Goal: Transaction & Acquisition: Purchase product/service

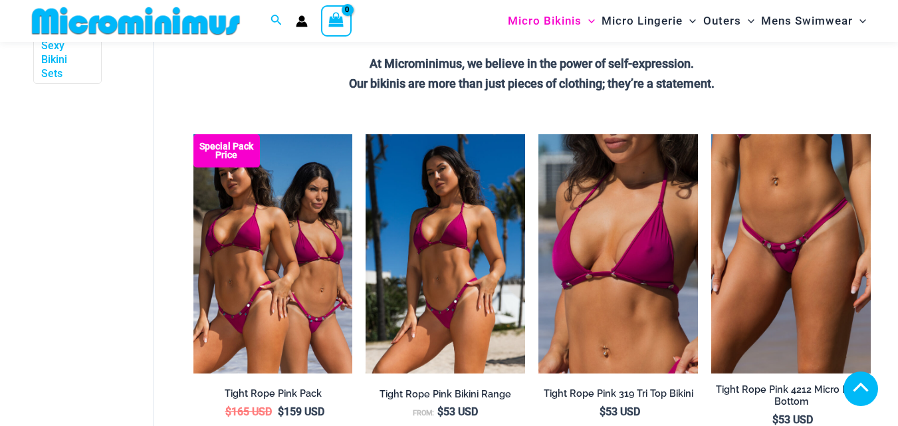
scroll to position [360, 0]
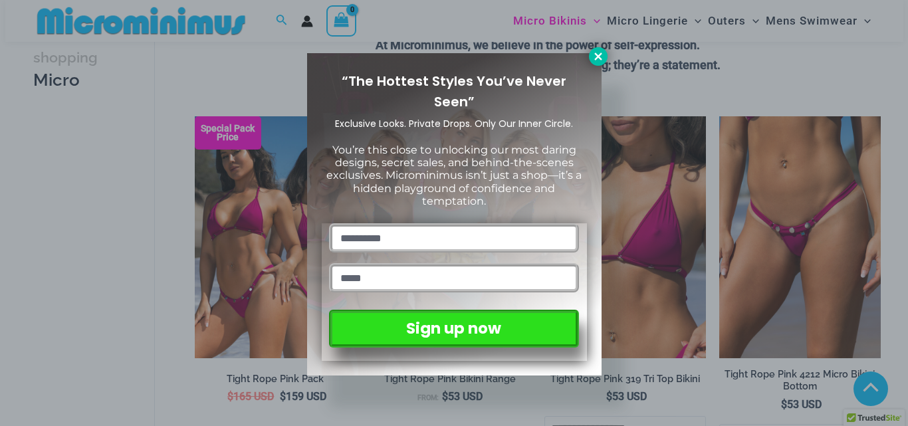
click at [593, 57] on icon at bounding box center [598, 57] width 12 height 12
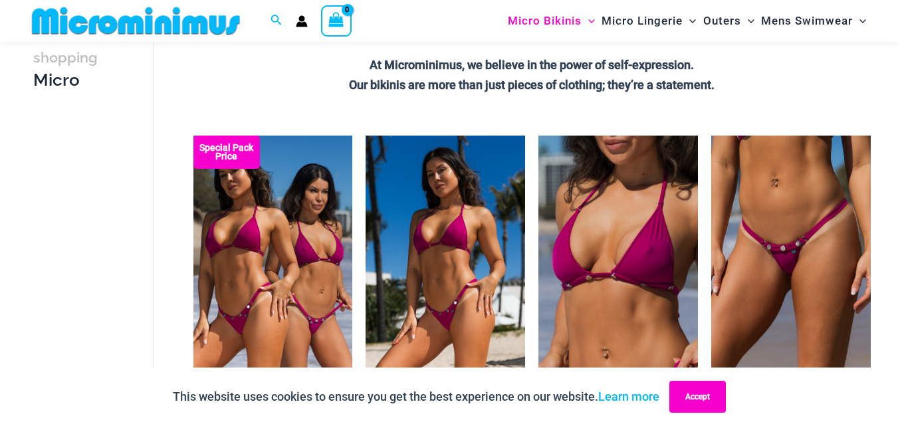
click at [699, 402] on button "Accept" at bounding box center [697, 397] width 57 height 32
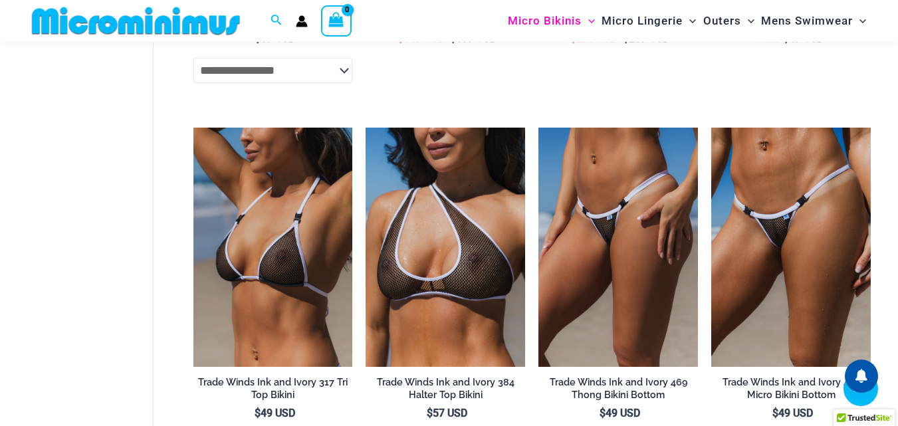
scroll to position [1189, 0]
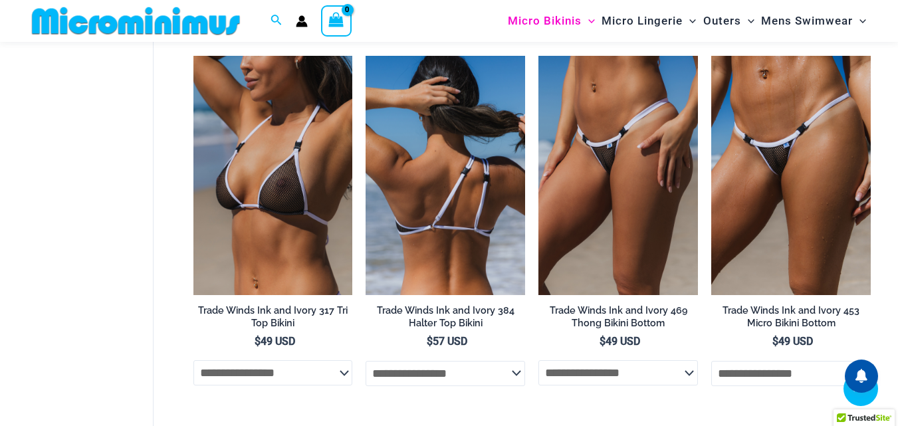
click at [473, 175] on img at bounding box center [446, 175] width 160 height 239
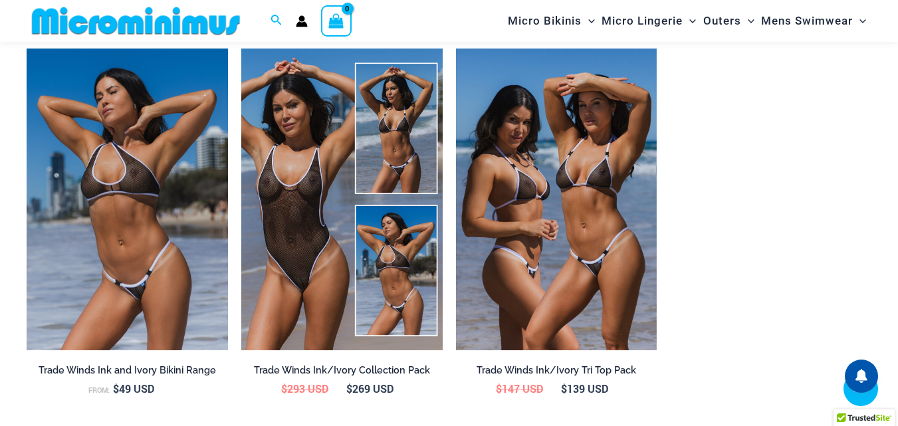
scroll to position [1389, 0]
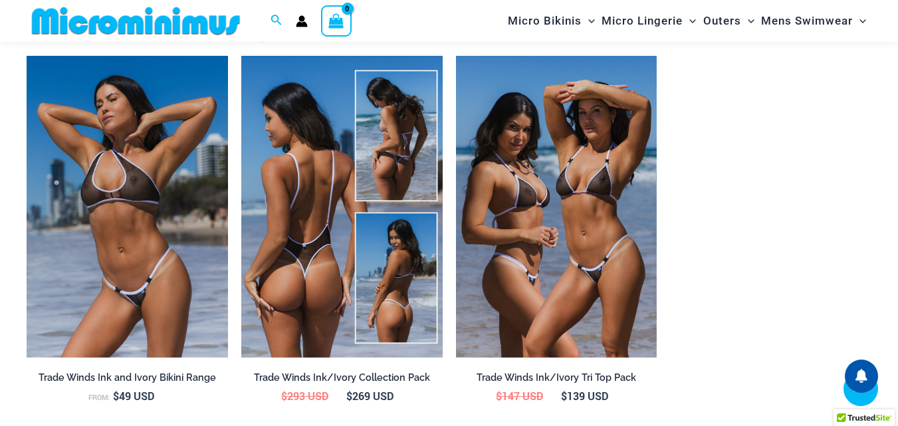
click at [400, 233] on img at bounding box center [341, 207] width 201 height 302
